Goal: Check status: Check status

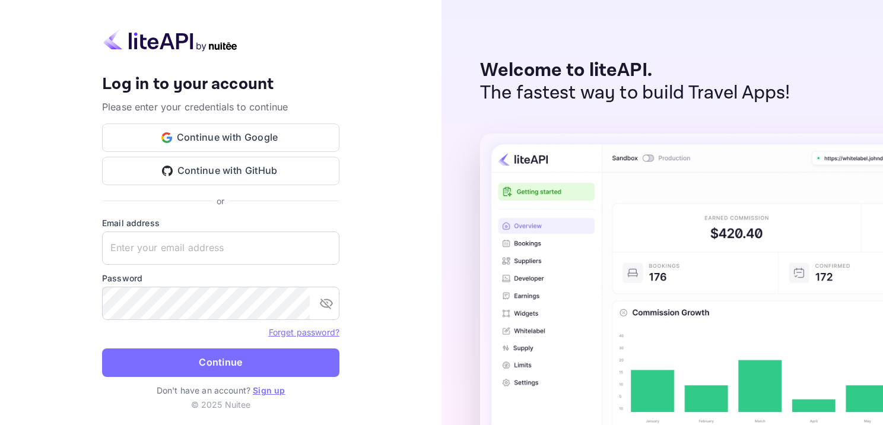
type input "[EMAIL_ADDRESS][DOMAIN_NAME]"
click at [309, 368] on button "Continue" at bounding box center [220, 362] width 237 height 28
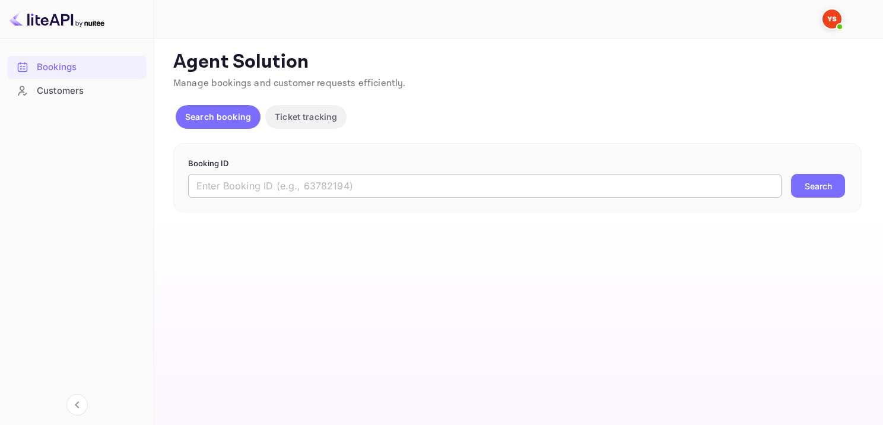
click at [382, 182] on input "text" at bounding box center [484, 186] width 593 height 24
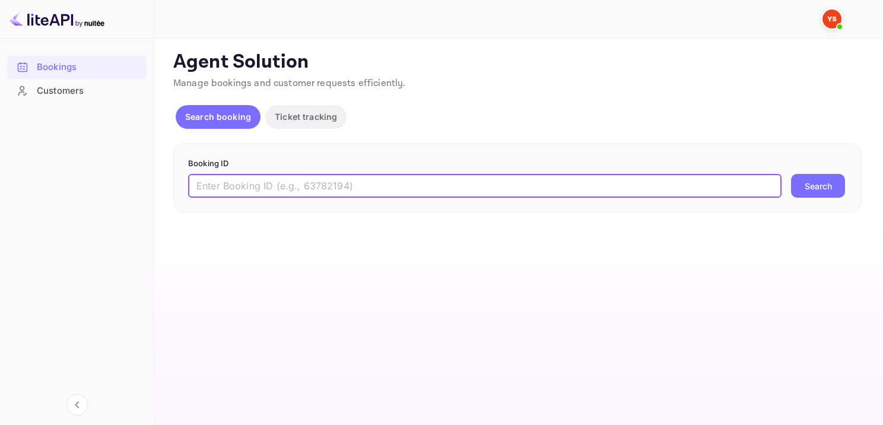
paste input "8025577"
type input "8025577"
click at [831, 182] on button "Search" at bounding box center [818, 186] width 54 height 24
type input "8395813"
drag, startPoint x: 818, startPoint y: 169, endPoint x: 823, endPoint y: 176, distance: 8.6
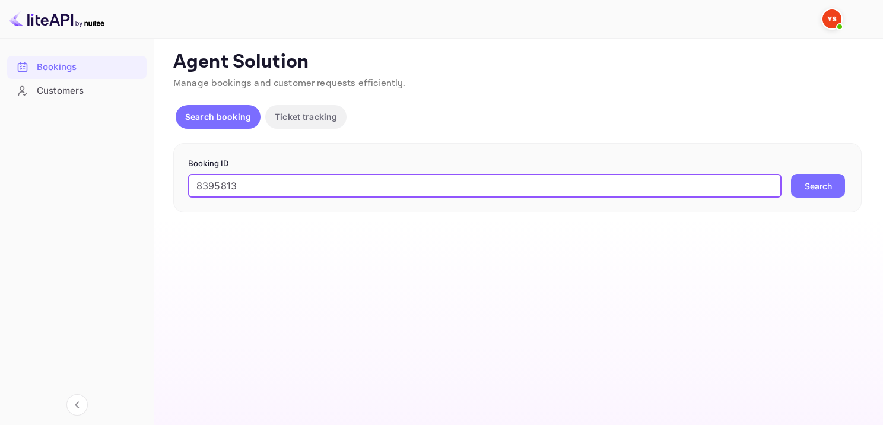
click at [820, 172] on form "Booking ID 8395813 ​ Search" at bounding box center [517, 178] width 659 height 40
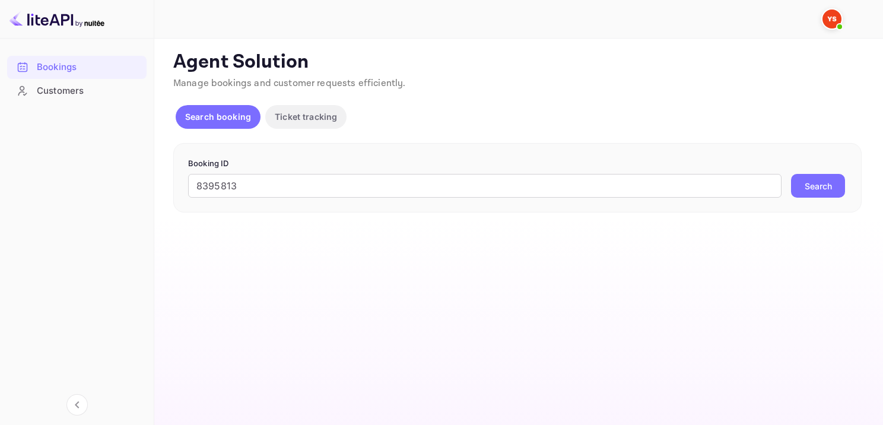
click at [823, 176] on button "Search" at bounding box center [818, 186] width 54 height 24
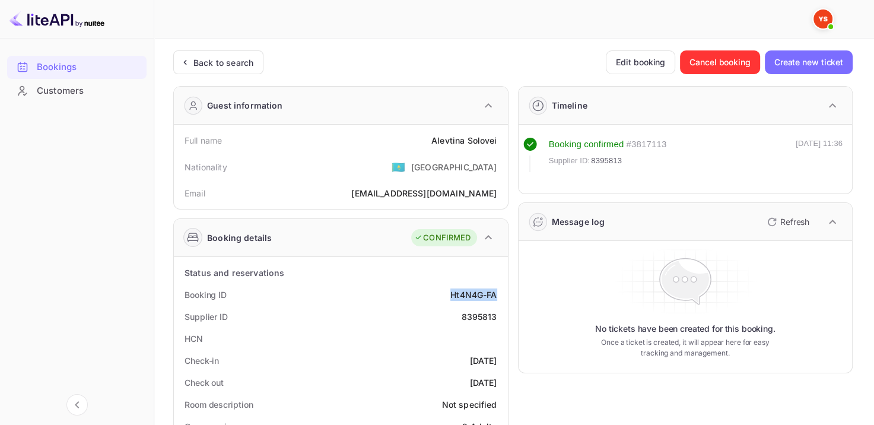
drag, startPoint x: 494, startPoint y: 301, endPoint x: 510, endPoint y: 293, distance: 18.9
click at [501, 301] on div "Booking ID Ht4N4G-FA" at bounding box center [341, 295] width 325 height 22
copy div "Ht4N4G-FA"
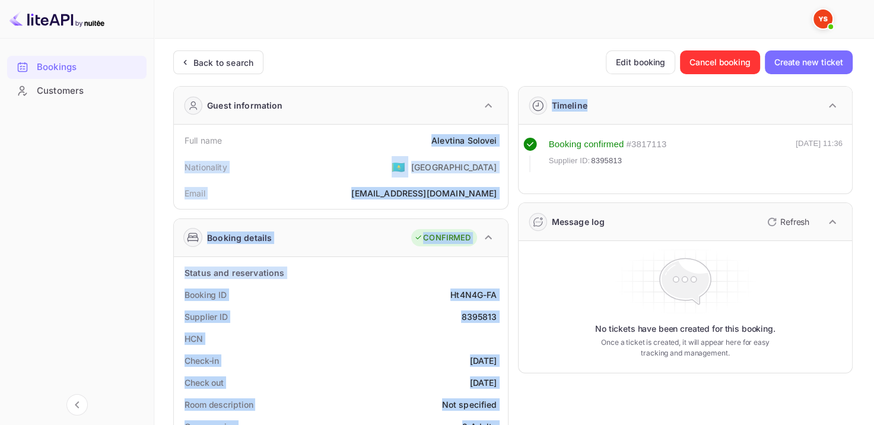
drag, startPoint x: 452, startPoint y: 140, endPoint x: 513, endPoint y: 142, distance: 60.6
click at [397, 133] on div "Full name Alevtina Solovei" at bounding box center [341, 140] width 325 height 22
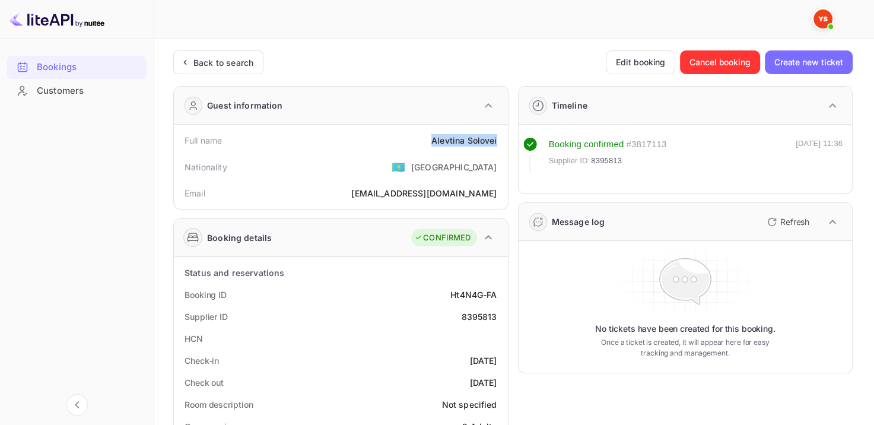
drag, startPoint x: 427, startPoint y: 138, endPoint x: 499, endPoint y: 135, distance: 71.8
click at [499, 135] on div "Full name Alevtina Solovei" at bounding box center [341, 140] width 325 height 22
copy div "Alevtina Solovei"
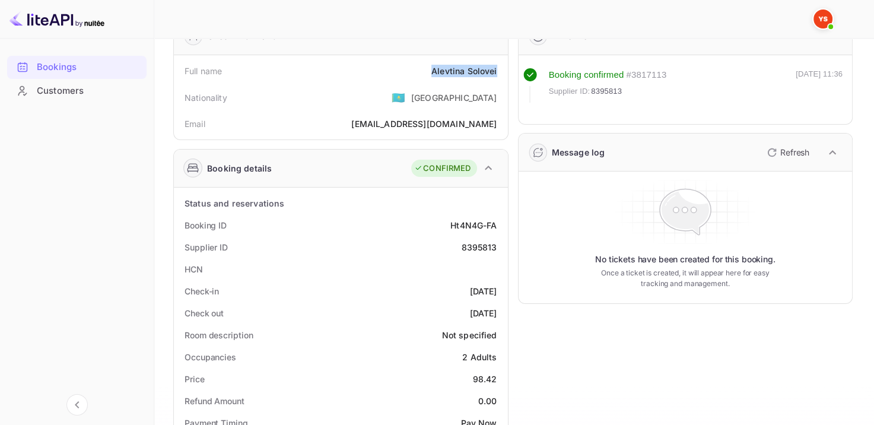
scroll to position [237, 0]
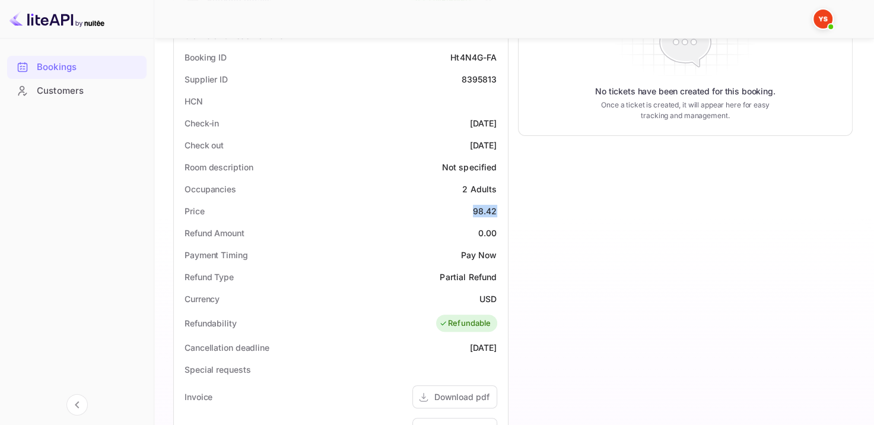
drag, startPoint x: 468, startPoint y: 208, endPoint x: 503, endPoint y: 211, distance: 35.7
click at [499, 211] on div "Price 98.42" at bounding box center [341, 211] width 325 height 22
copy div "98.42"
